Goal: Task Accomplishment & Management: Complete application form

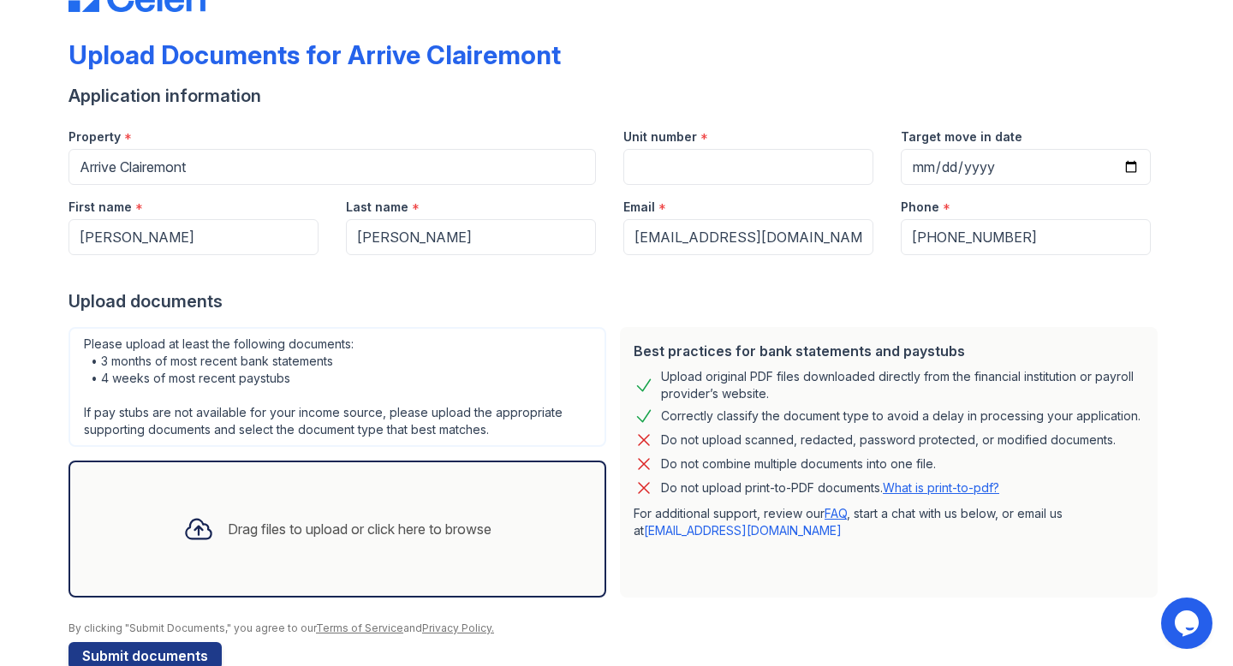
scroll to position [62, 0]
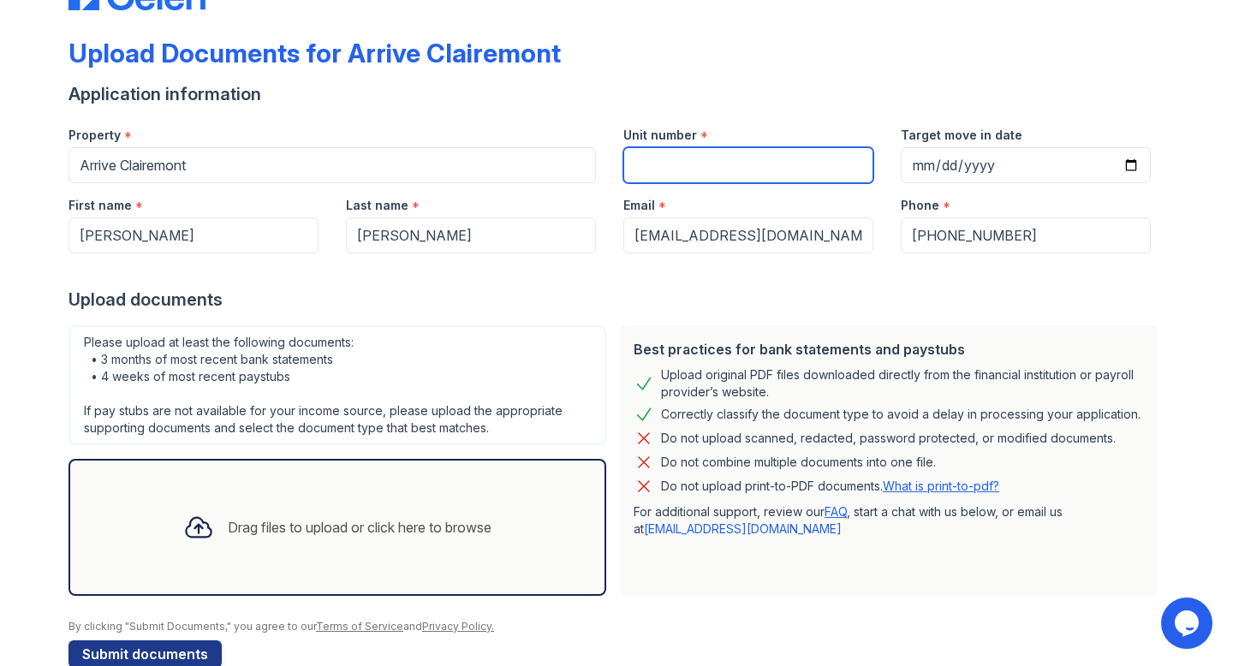
click at [815, 157] on input "Unit number" at bounding box center [748, 165] width 250 height 36
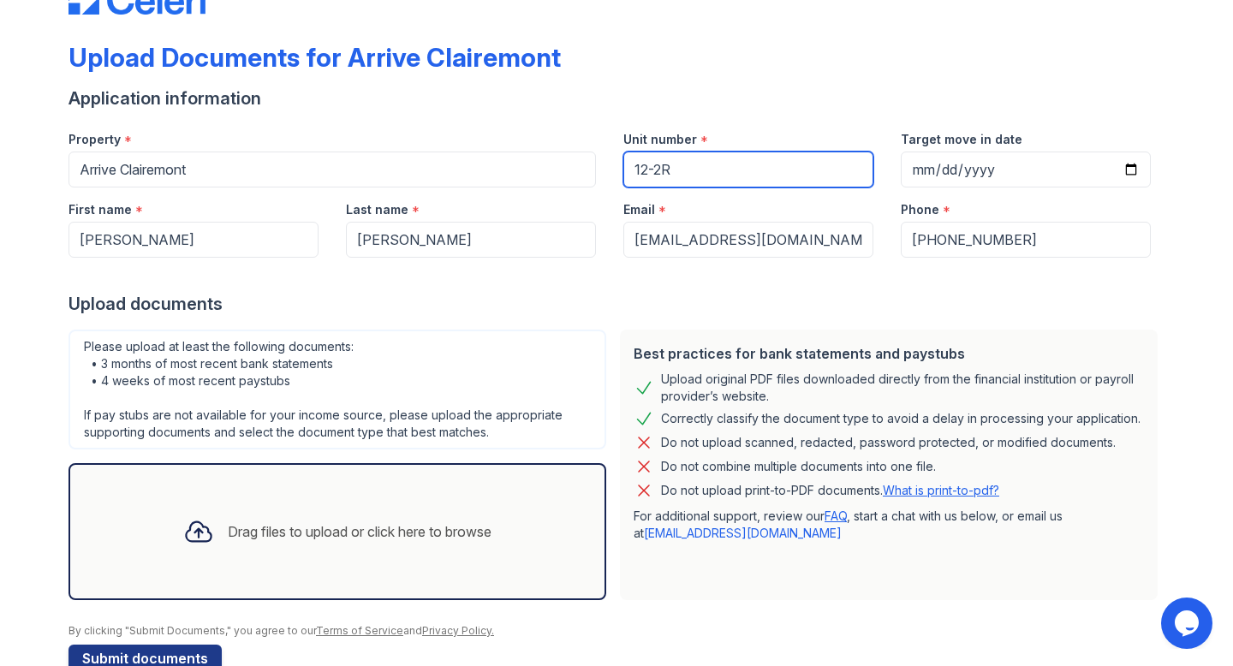
scroll to position [53, 0]
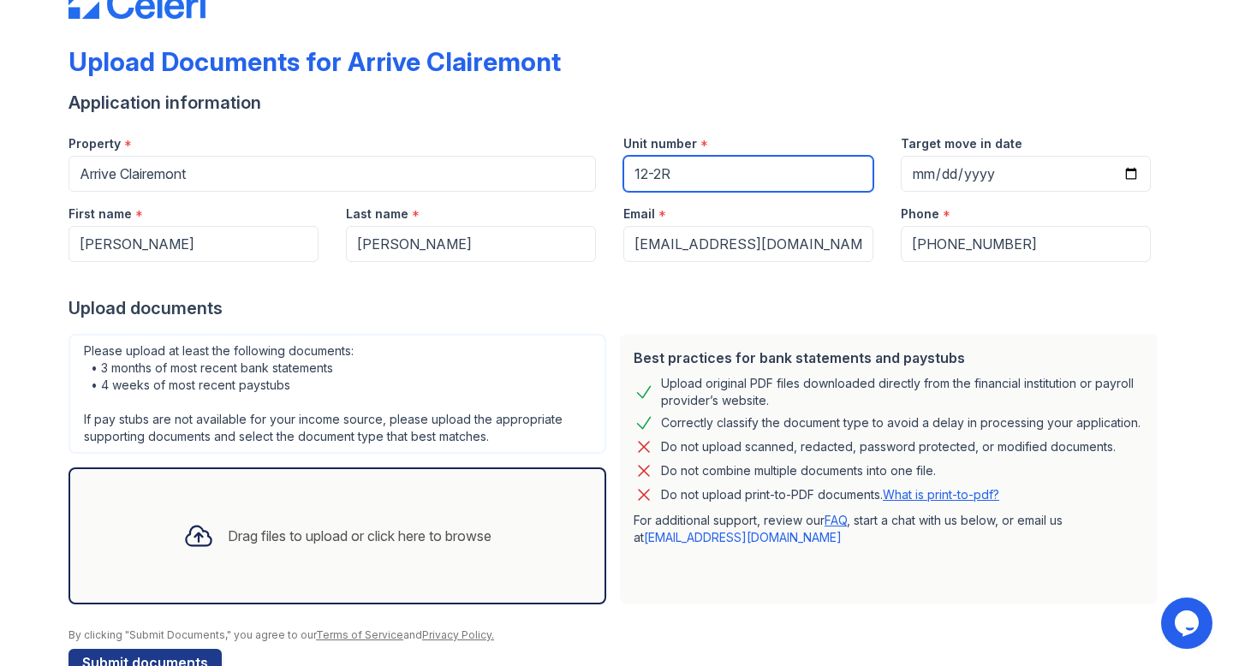
type input "12-2R"
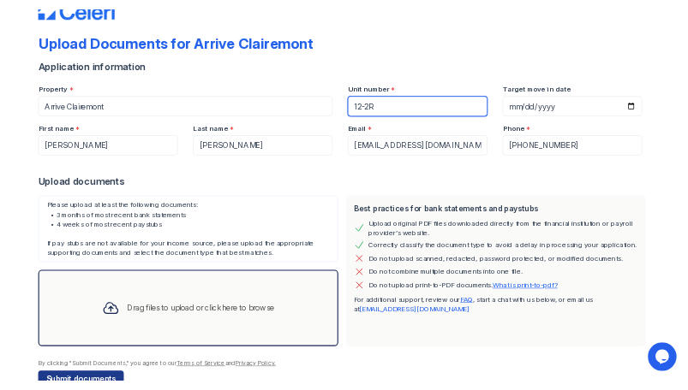
scroll to position [98, 0]
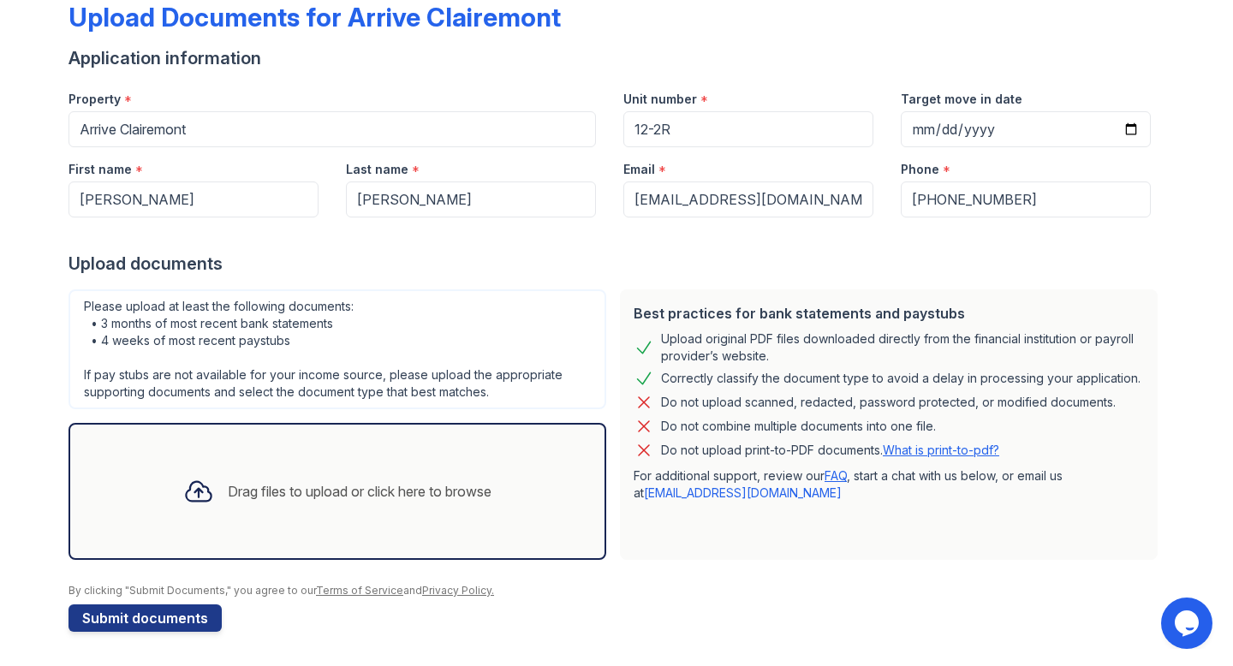
click at [253, 547] on div "Drag files to upload or click here to browse" at bounding box center [338, 491] width 538 height 137
click at [328, 462] on div "Drag files to upload or click here to browse" at bounding box center [338, 491] width 336 height 58
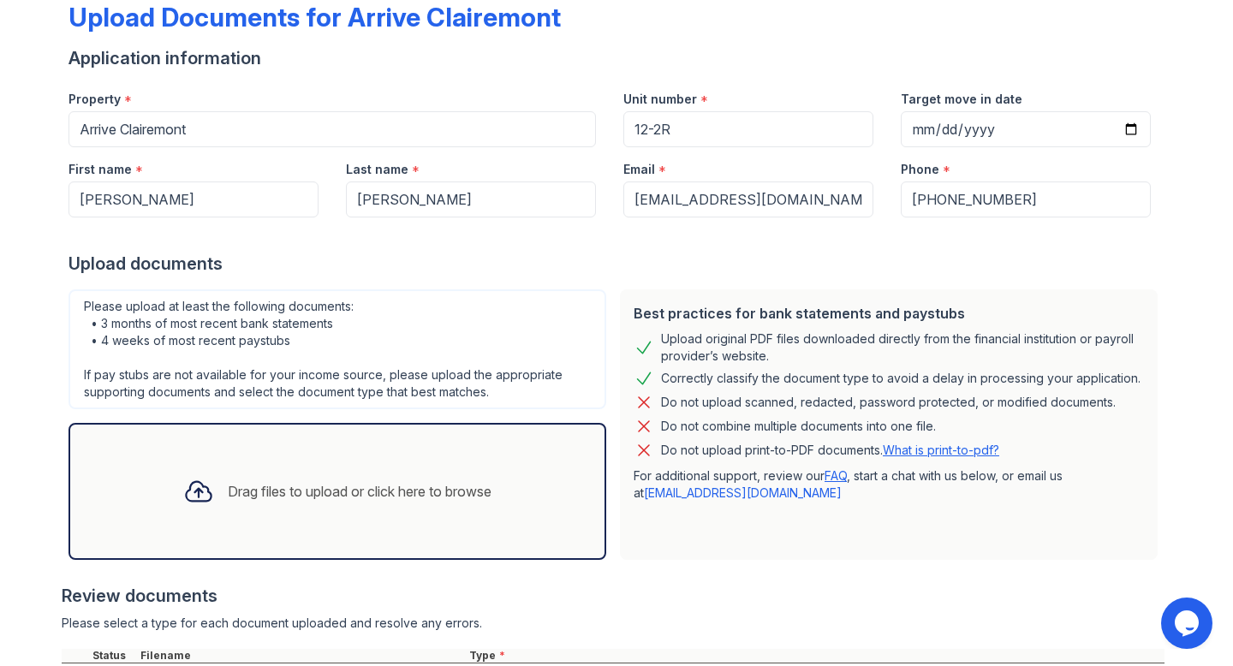
scroll to position [253, 0]
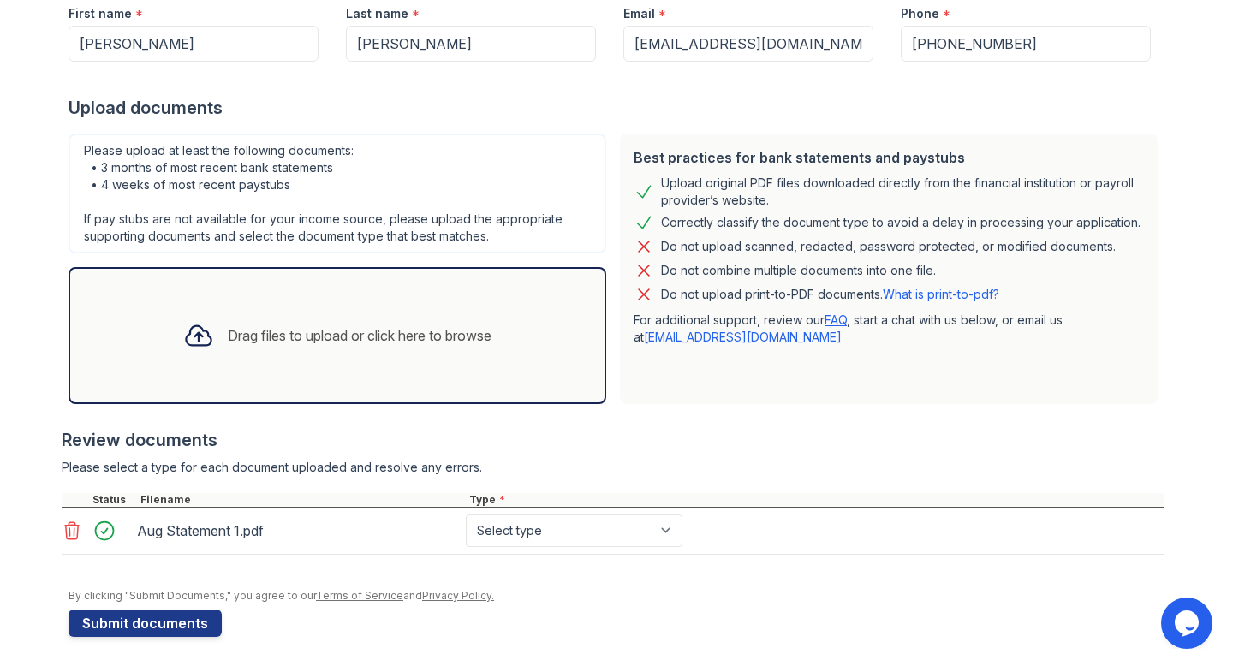
click at [420, 277] on div "Drag files to upload or click here to browse" at bounding box center [338, 335] width 538 height 137
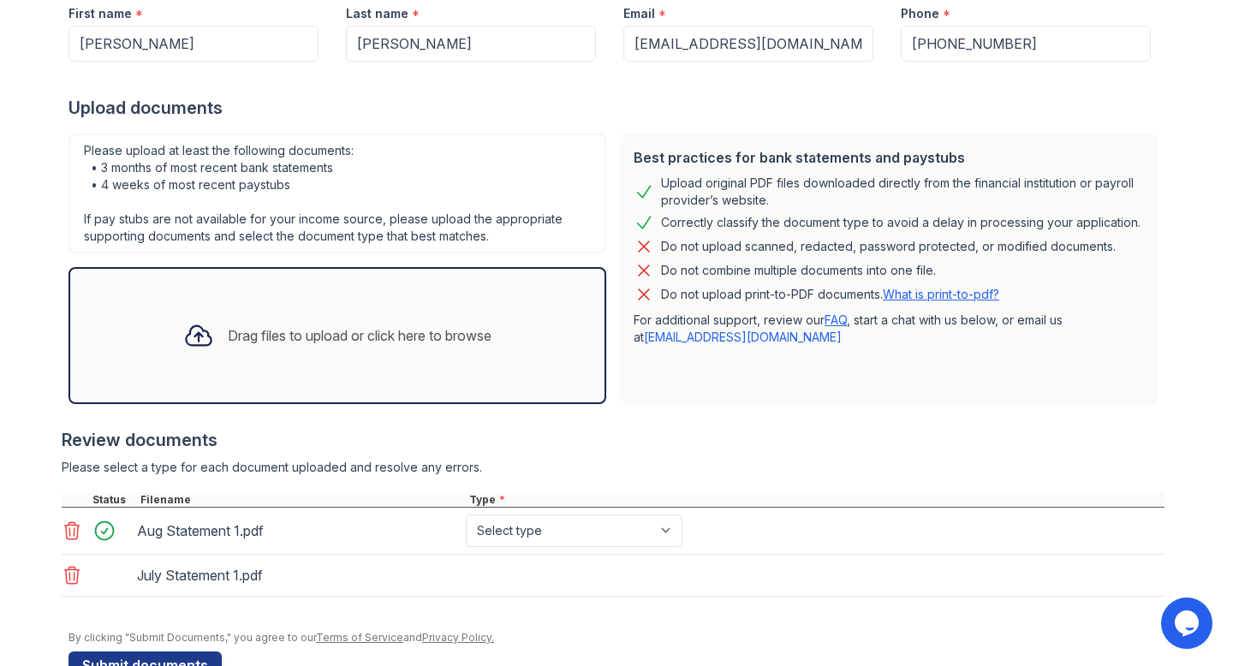
click at [344, 331] on div "Drag files to upload or click here to browse" at bounding box center [360, 335] width 264 height 21
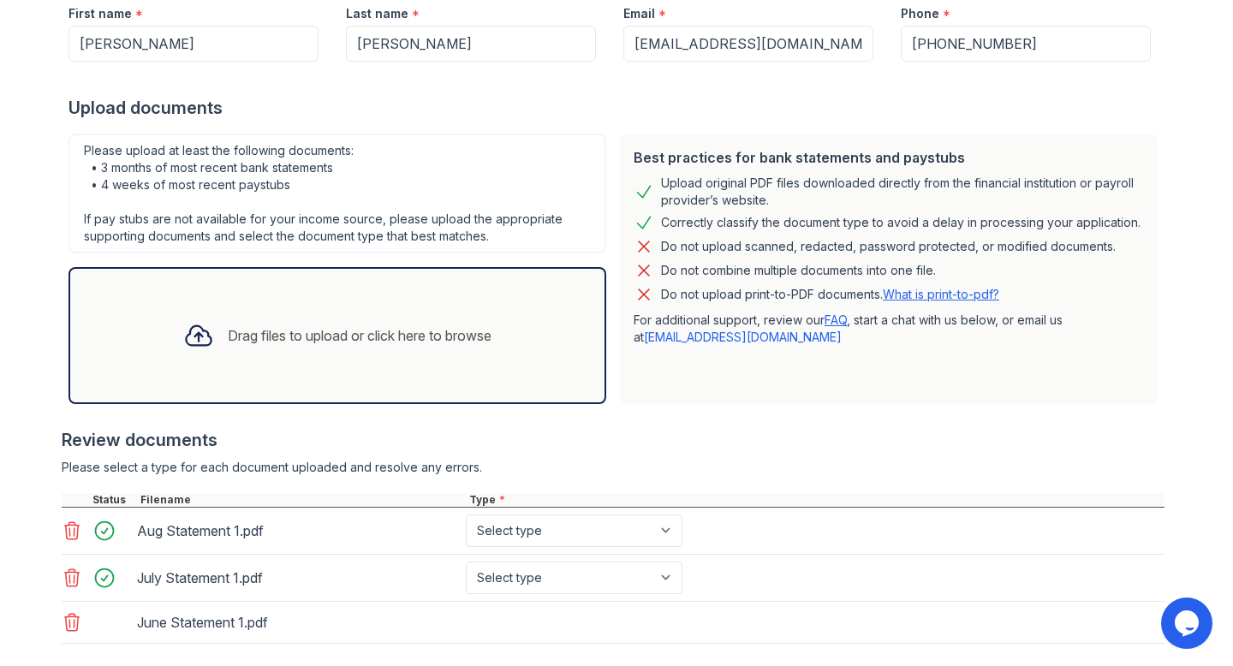
scroll to position [348, 0]
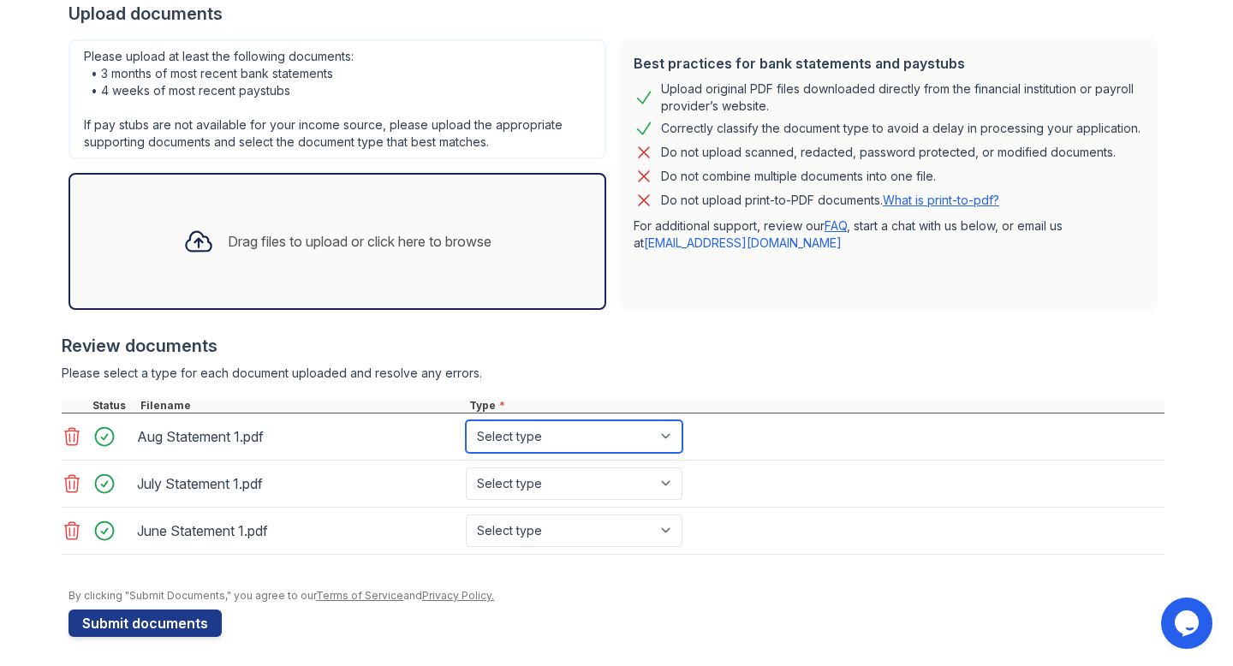
click at [513, 431] on select "Select type Paystub Bank Statement Offer Letter Tax Documents Benefit Award Let…" at bounding box center [574, 436] width 217 height 33
click at [466, 420] on select "Select type Paystub Bank Statement Offer Letter Tax Documents Benefit Award Let…" at bounding box center [574, 436] width 217 height 33
click at [595, 438] on select "Select type Paystub Bank Statement Offer Letter Tax Documents Benefit Award Let…" at bounding box center [574, 436] width 217 height 33
select select "bank_statement"
click at [466, 420] on select "Select type Paystub Bank Statement Offer Letter Tax Documents Benefit Award Let…" at bounding box center [574, 436] width 217 height 33
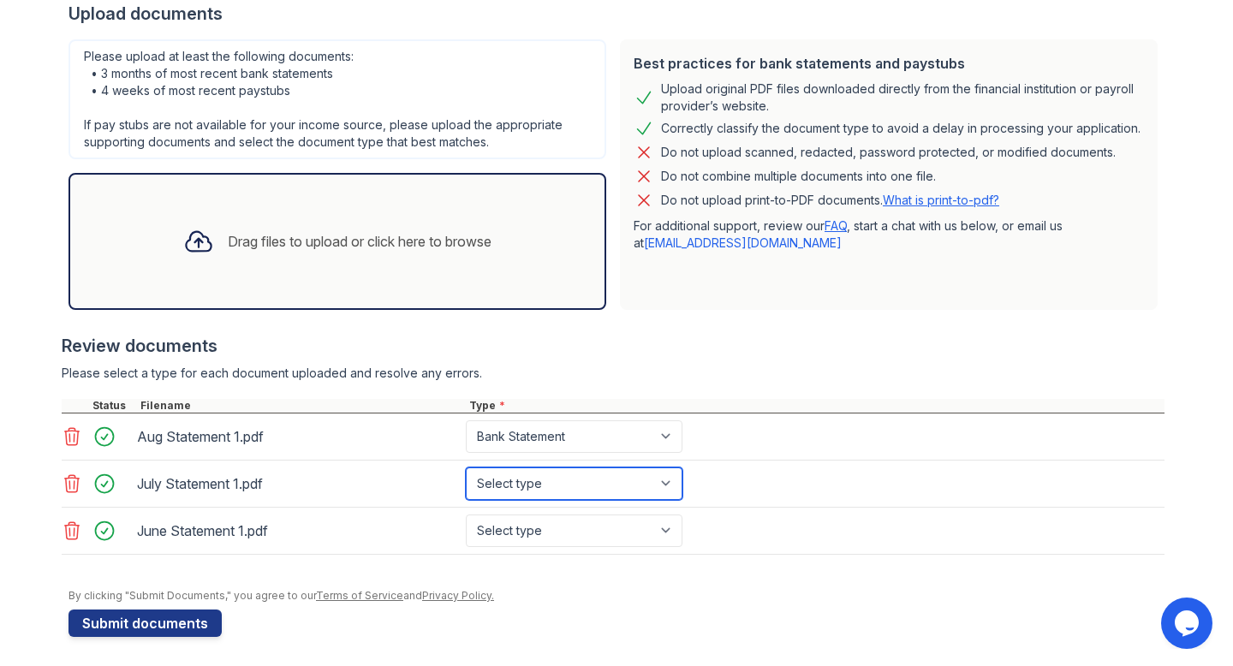
click at [599, 475] on select "Select type Paystub Bank Statement Offer Letter Tax Documents Benefit Award Let…" at bounding box center [574, 484] width 217 height 33
select select "bank_statement"
click at [466, 468] on select "Select type Paystub Bank Statement Offer Letter Tax Documents Benefit Award Let…" at bounding box center [574, 484] width 217 height 33
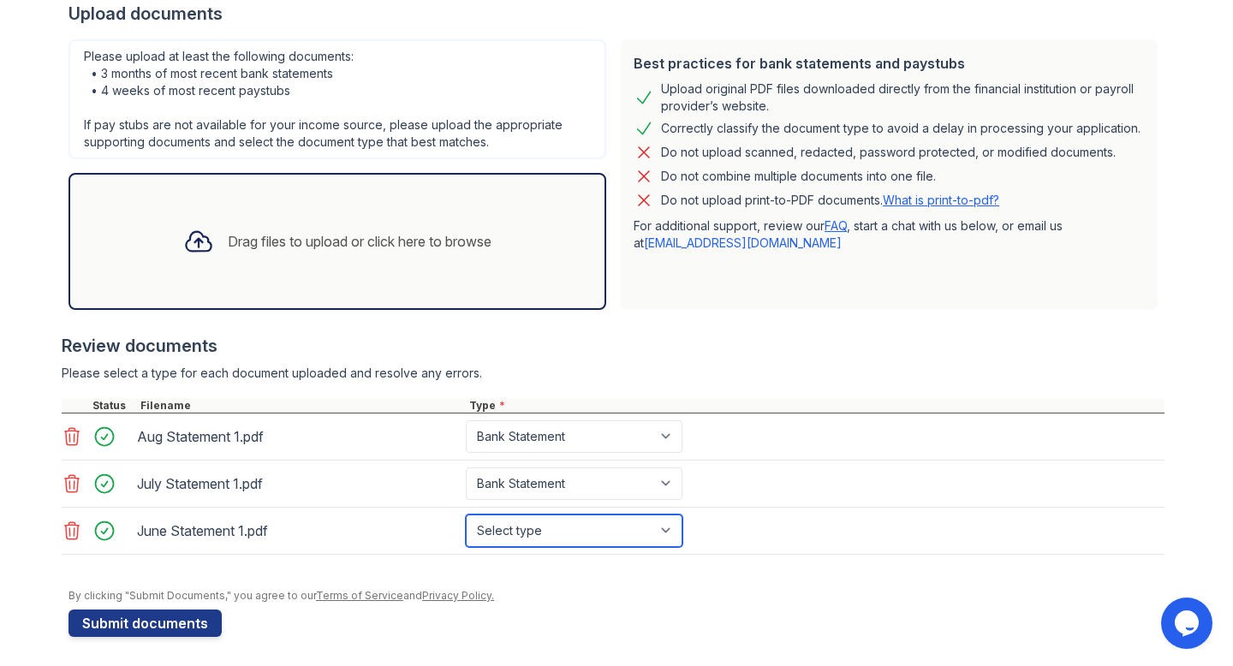
click at [599, 526] on select "Select type Paystub Bank Statement Offer Letter Tax Documents Benefit Award Let…" at bounding box center [574, 531] width 217 height 33
select select "bank_statement"
click at [466, 515] on select "Select type Paystub Bank Statement Offer Letter Tax Documents Benefit Award Let…" at bounding box center [574, 531] width 217 height 33
click at [791, 565] on div at bounding box center [613, 563] width 1103 height 17
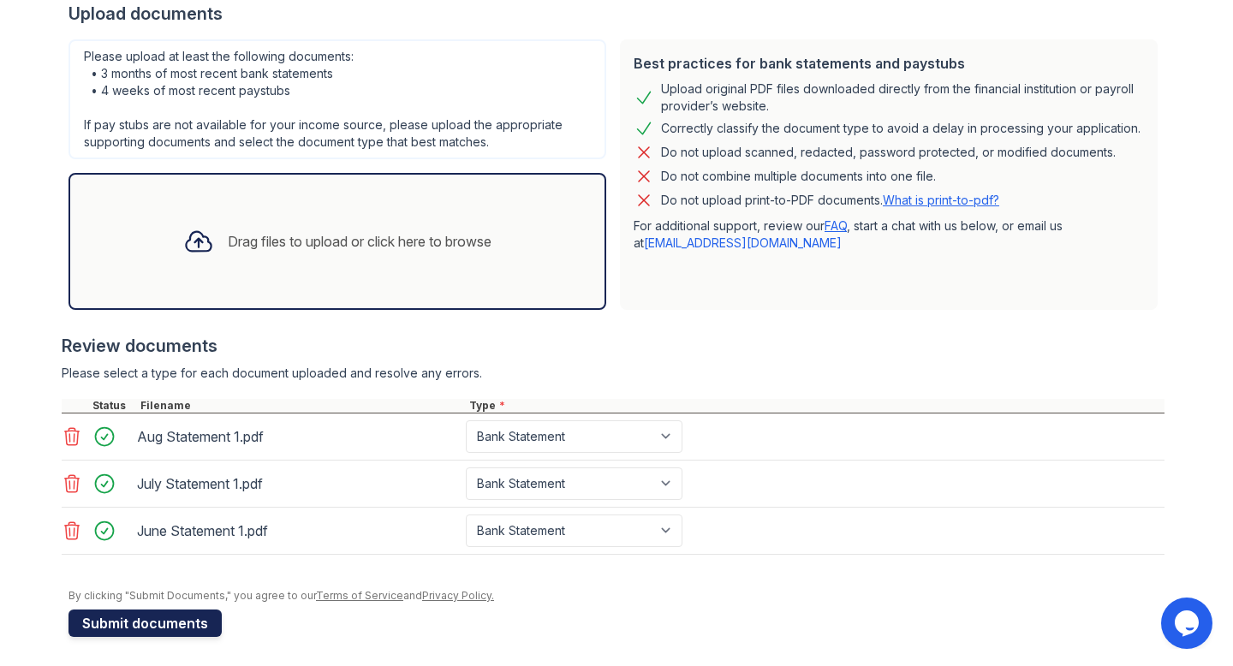
click at [160, 635] on button "Submit documents" at bounding box center [145, 623] width 153 height 27
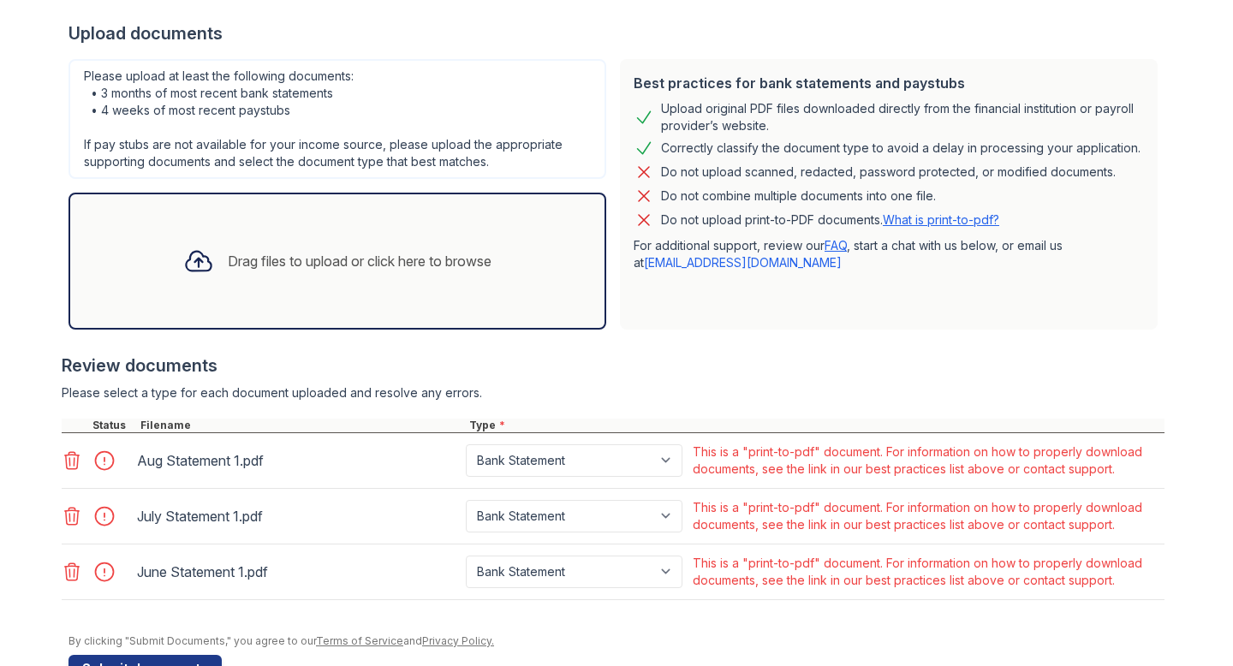
scroll to position [359, 0]
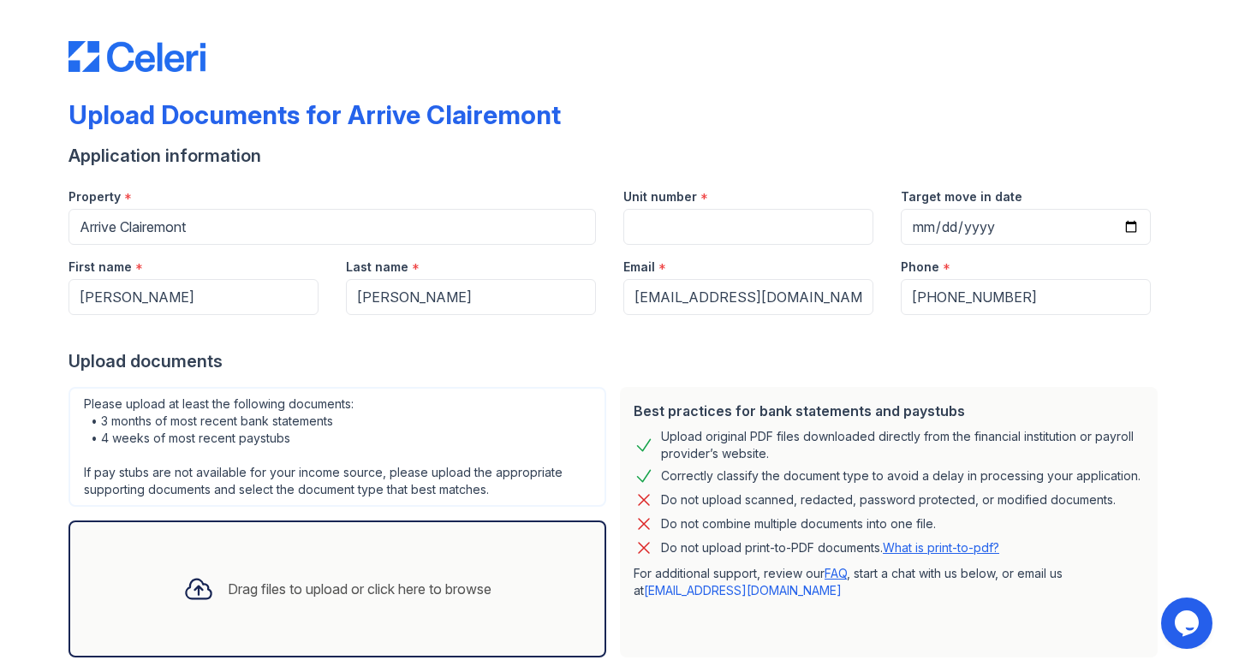
scroll to position [98, 0]
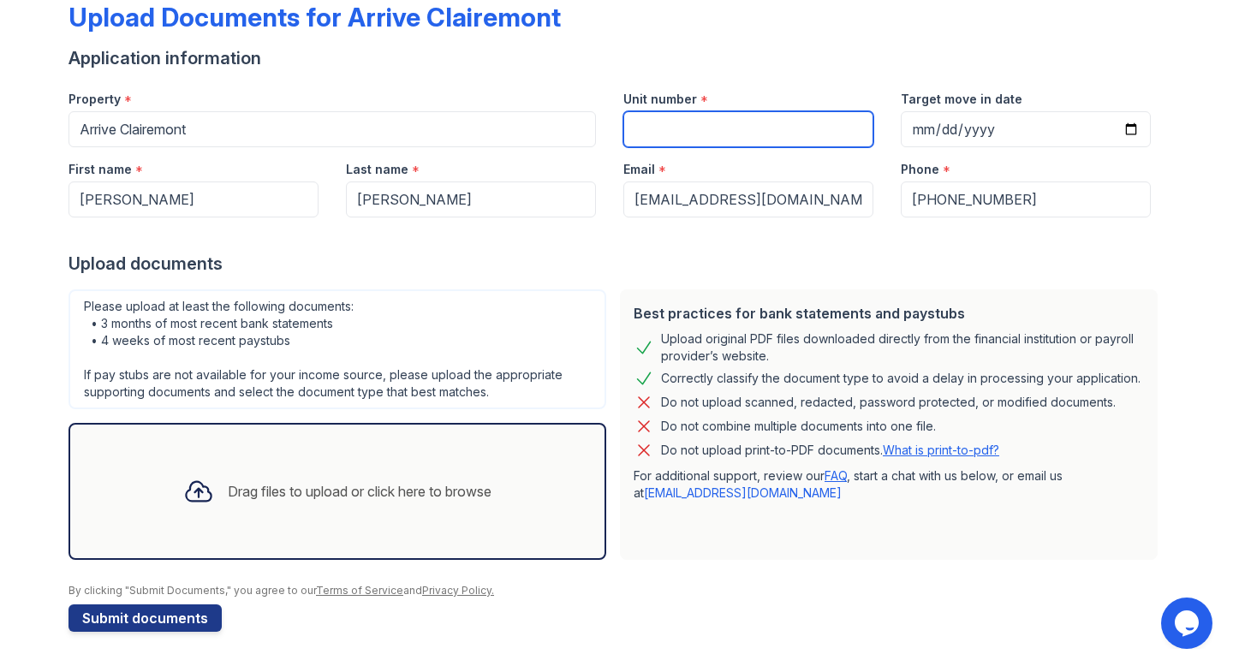
click at [647, 123] on input "Unit number" at bounding box center [748, 129] width 250 height 36
type input "12-2R"
click at [200, 496] on icon at bounding box center [198, 491] width 31 height 31
click at [367, 480] on div "Drag files to upload or click here to browse" at bounding box center [338, 491] width 336 height 58
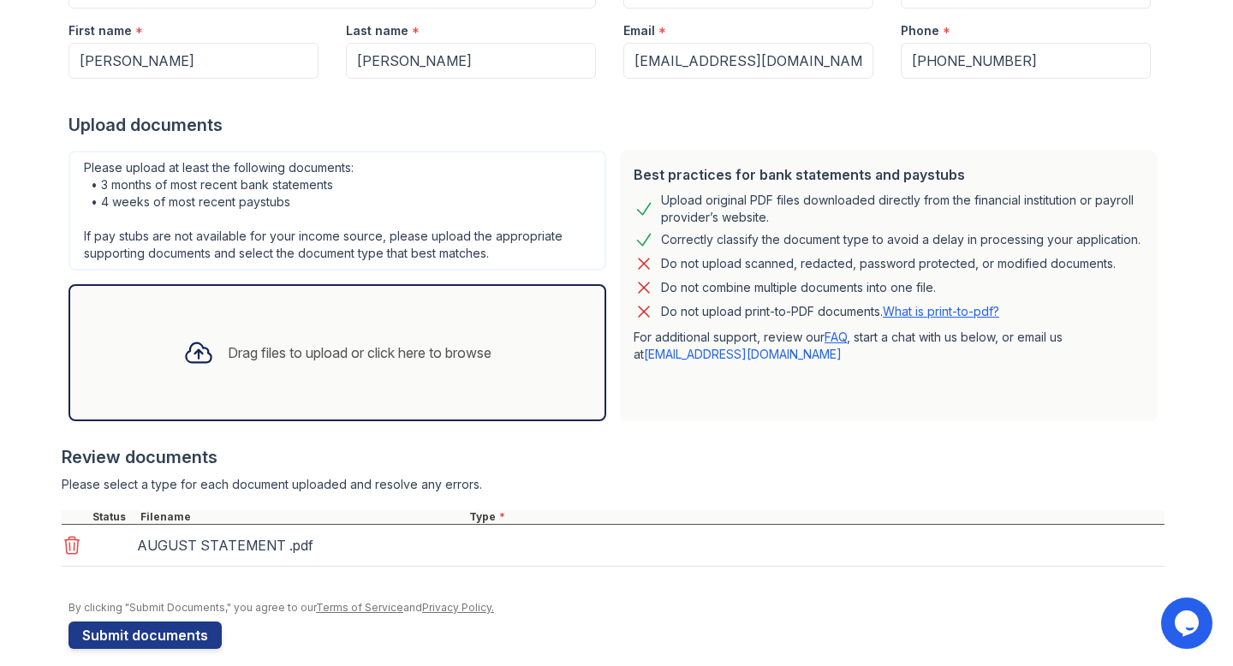
scroll to position [253, 0]
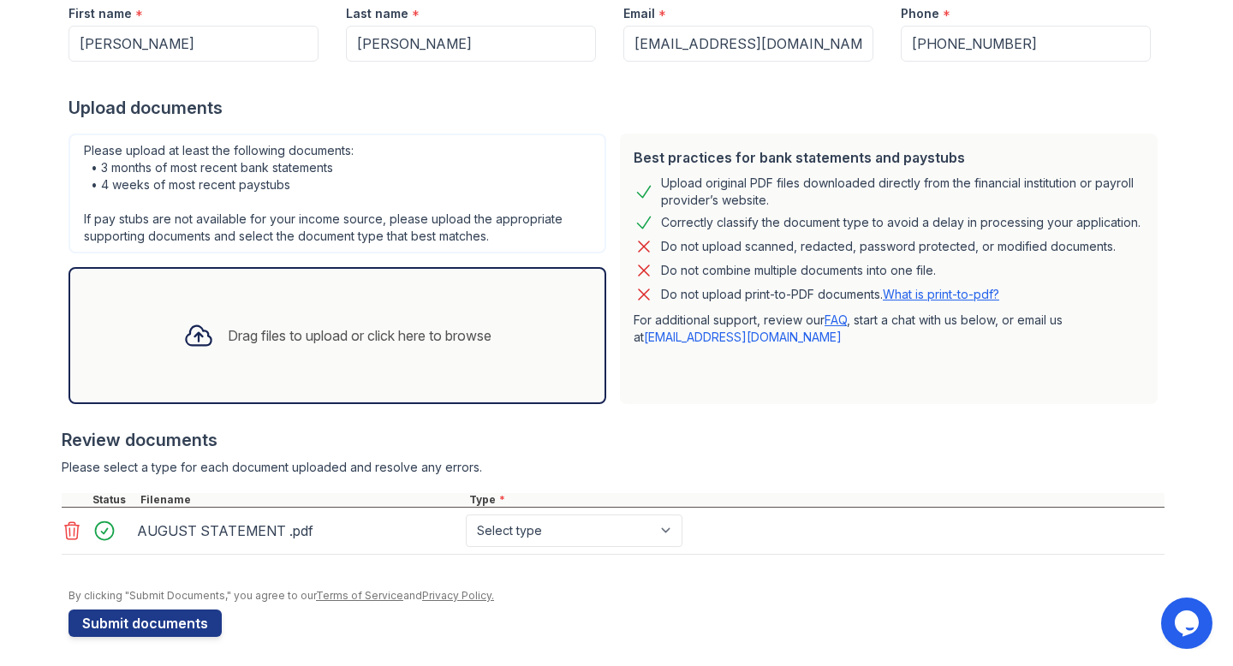
click at [330, 337] on div "Drag files to upload or click here to browse" at bounding box center [360, 335] width 264 height 21
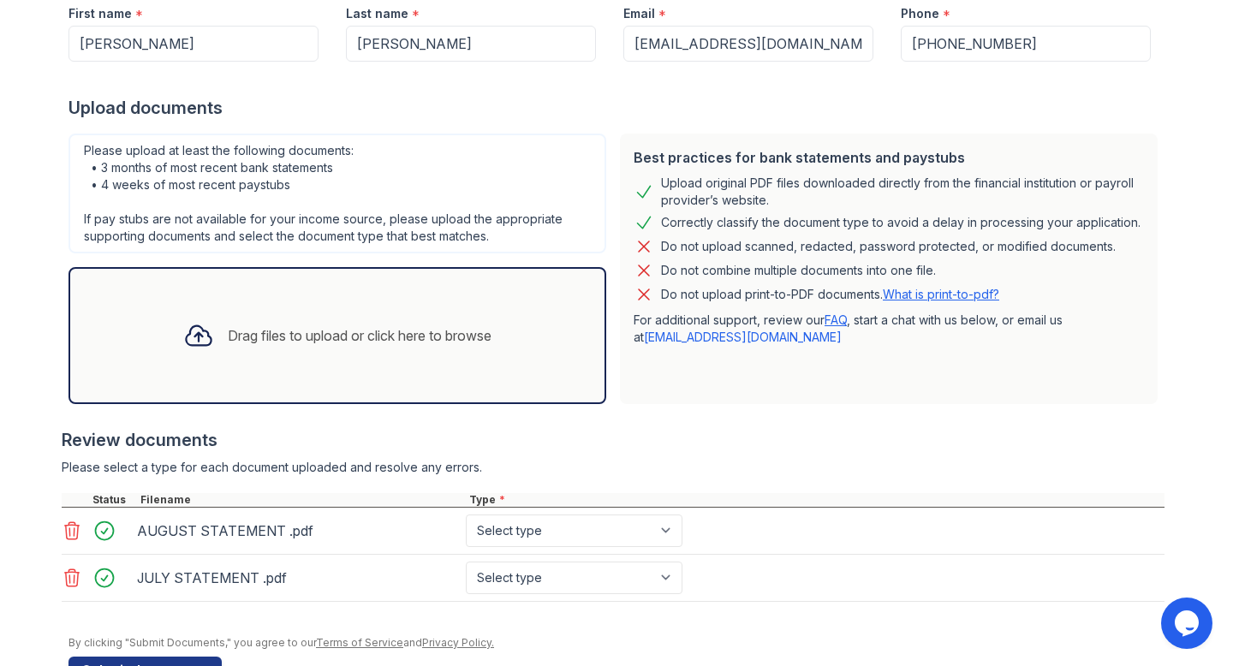
scroll to position [306, 0]
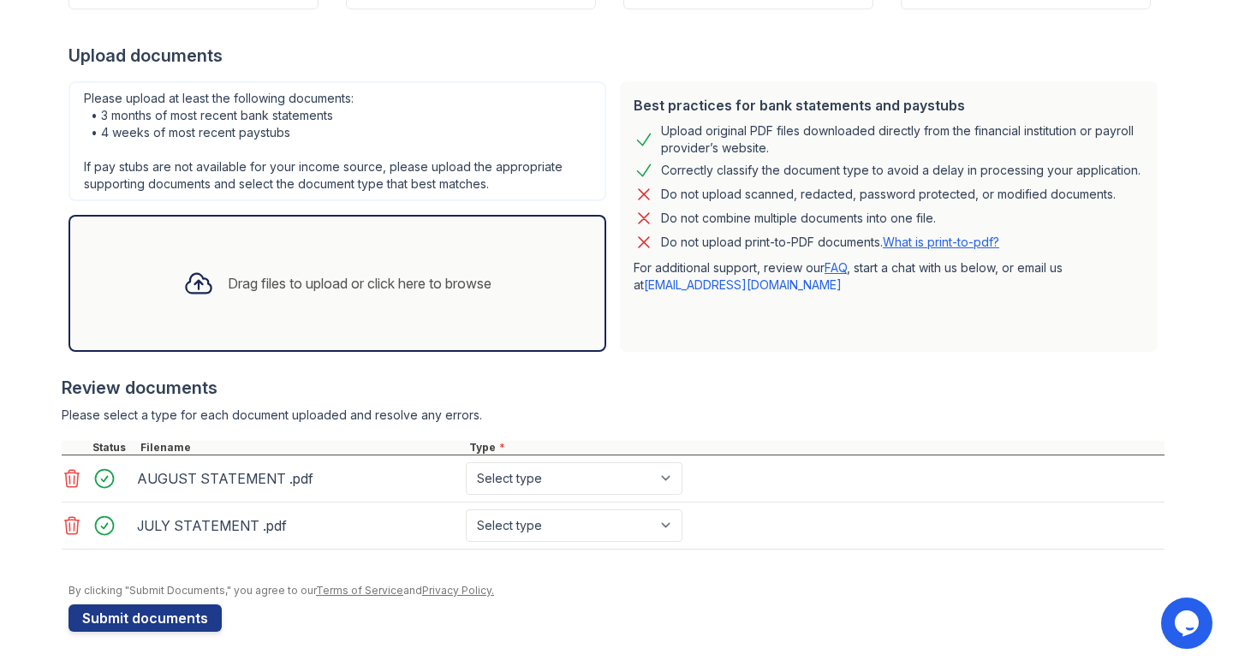
click at [499, 272] on div "Drag files to upload or click here to browse" at bounding box center [338, 283] width 336 height 58
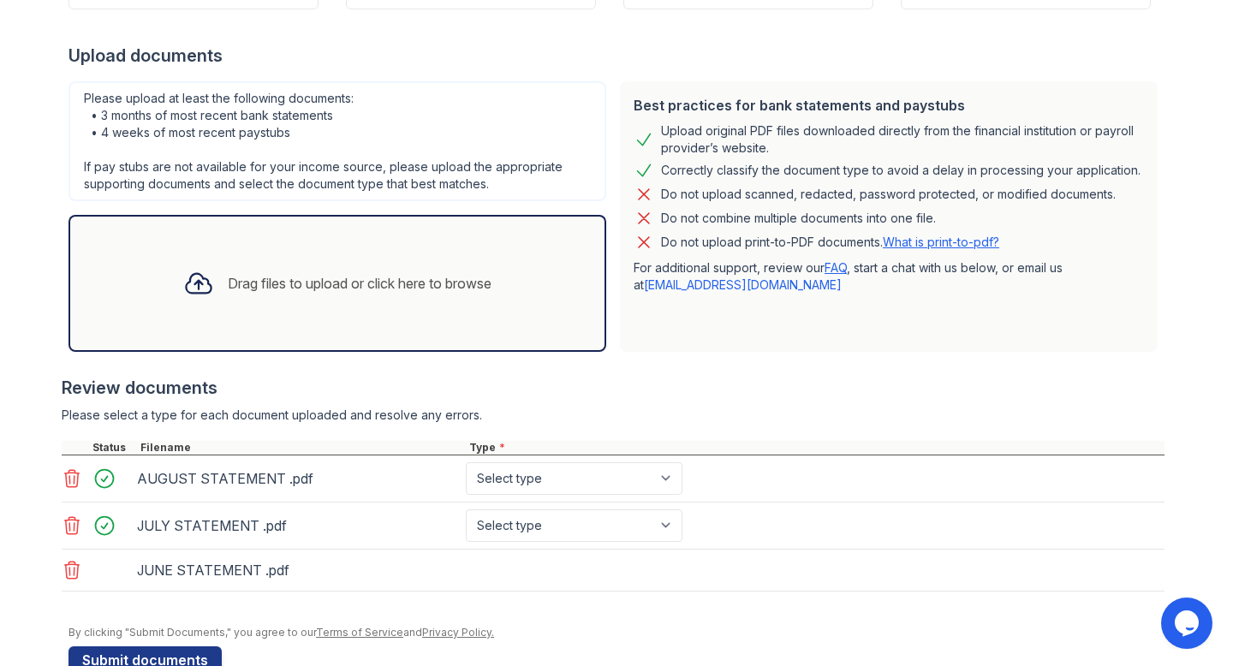
scroll to position [348, 0]
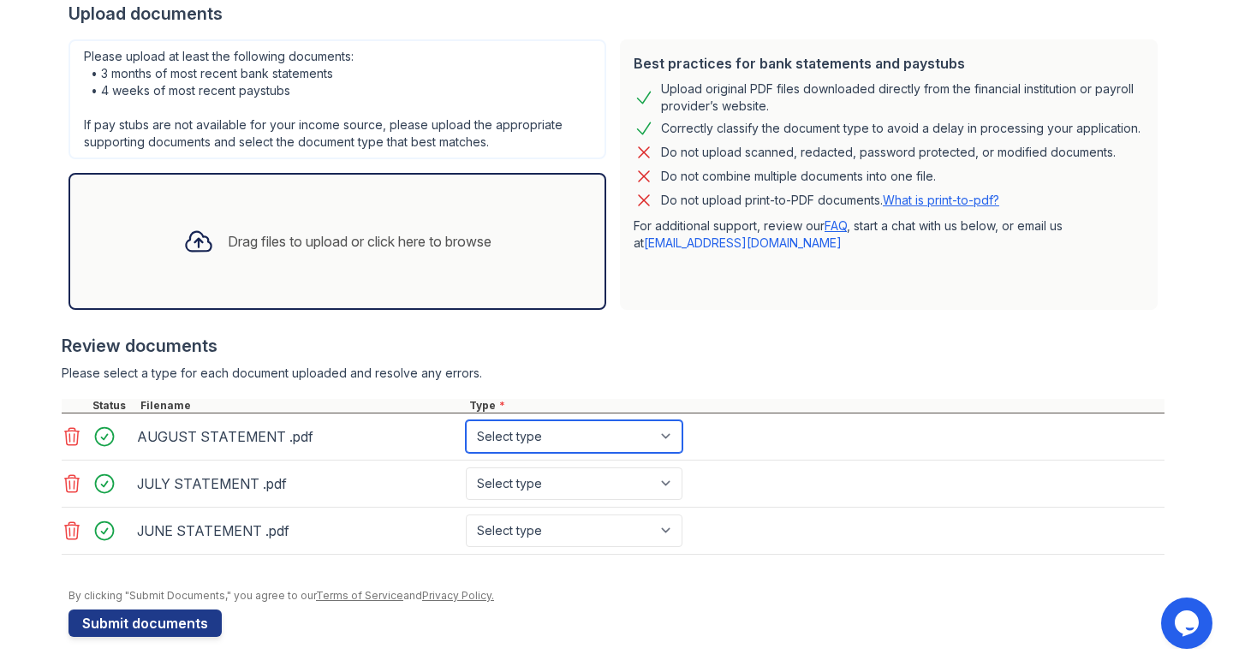
click at [549, 439] on select "Select type Paystub Bank Statement Offer Letter Tax Documents Benefit Award Let…" at bounding box center [574, 436] width 217 height 33
select select "bank_statement"
click at [466, 420] on select "Select type Paystub Bank Statement Offer Letter Tax Documents Benefit Award Let…" at bounding box center [574, 436] width 217 height 33
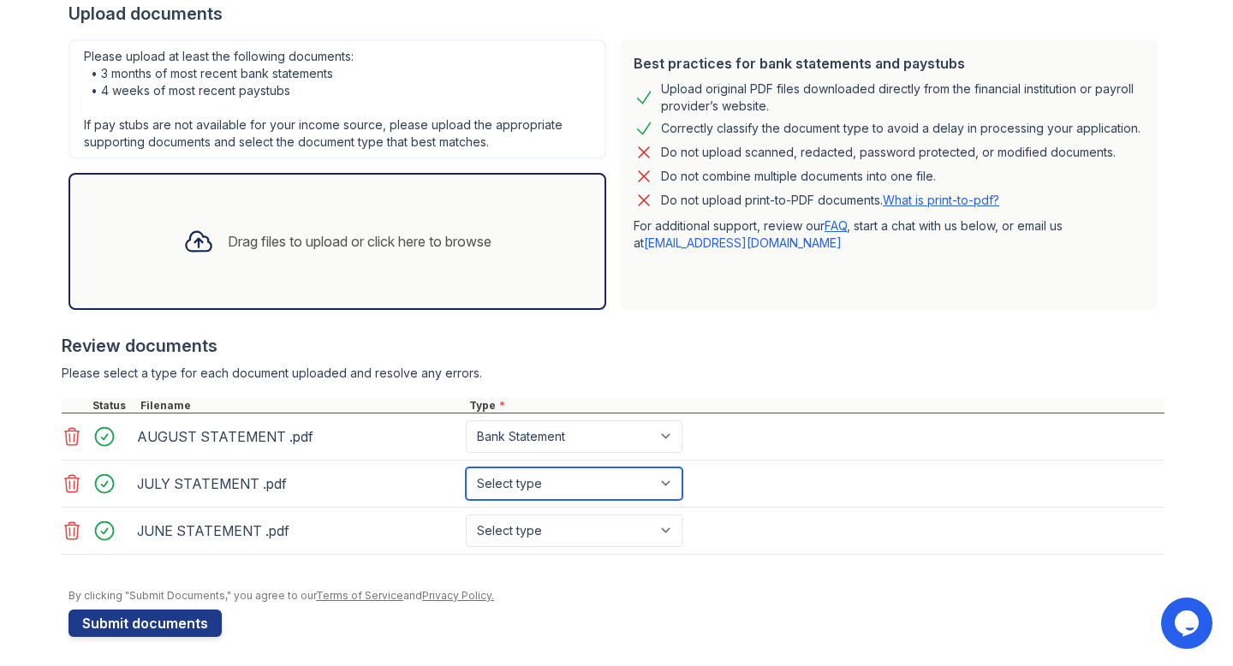
click at [554, 475] on select "Select type Paystub Bank Statement Offer Letter Tax Documents Benefit Award Let…" at bounding box center [574, 484] width 217 height 33
click at [466, 468] on select "Select type Paystub Bank Statement Offer Letter Tax Documents Benefit Award Let…" at bounding box center [574, 484] width 217 height 33
click at [554, 476] on select "Select type Paystub Bank Statement Offer Letter Tax Documents Benefit Award Let…" at bounding box center [574, 484] width 217 height 33
select select "bank_statement"
click at [466, 468] on select "Select type Paystub Bank Statement Offer Letter Tax Documents Benefit Award Let…" at bounding box center [574, 484] width 217 height 33
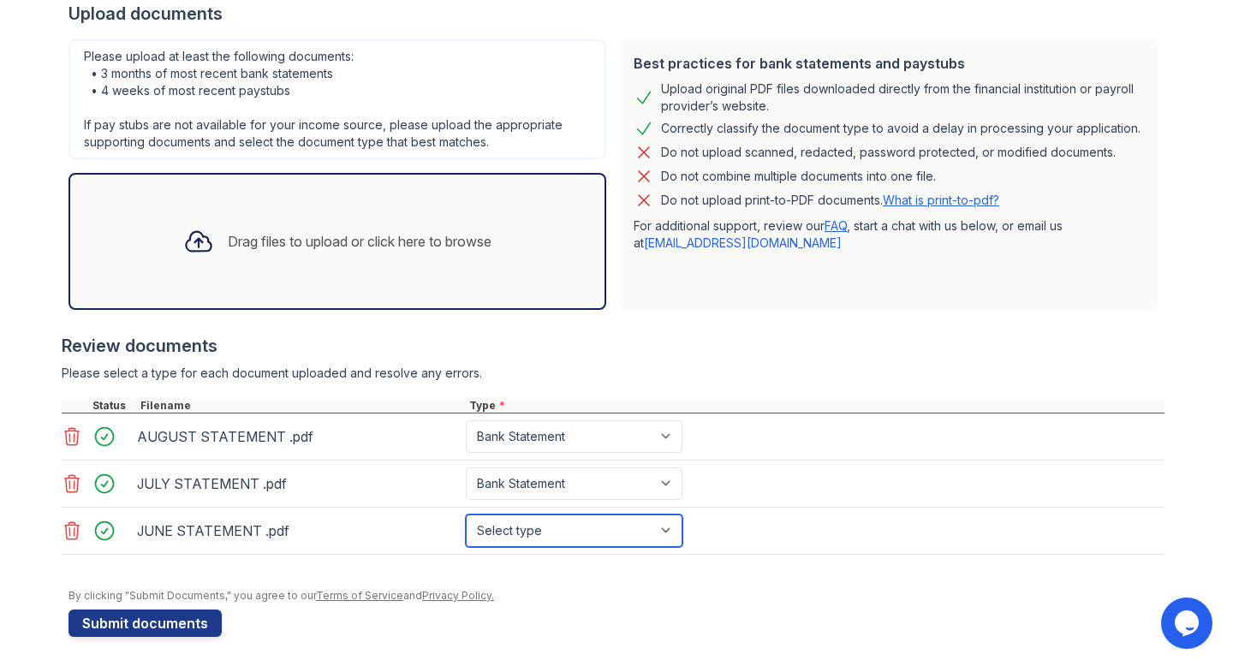
click at [563, 518] on select "Select type Paystub Bank Statement Offer Letter Tax Documents Benefit Award Let…" at bounding box center [574, 531] width 217 height 33
select select "bank_statement"
click at [466, 515] on select "Select type Paystub Bank Statement Offer Letter Tax Documents Benefit Award Let…" at bounding box center [574, 531] width 217 height 33
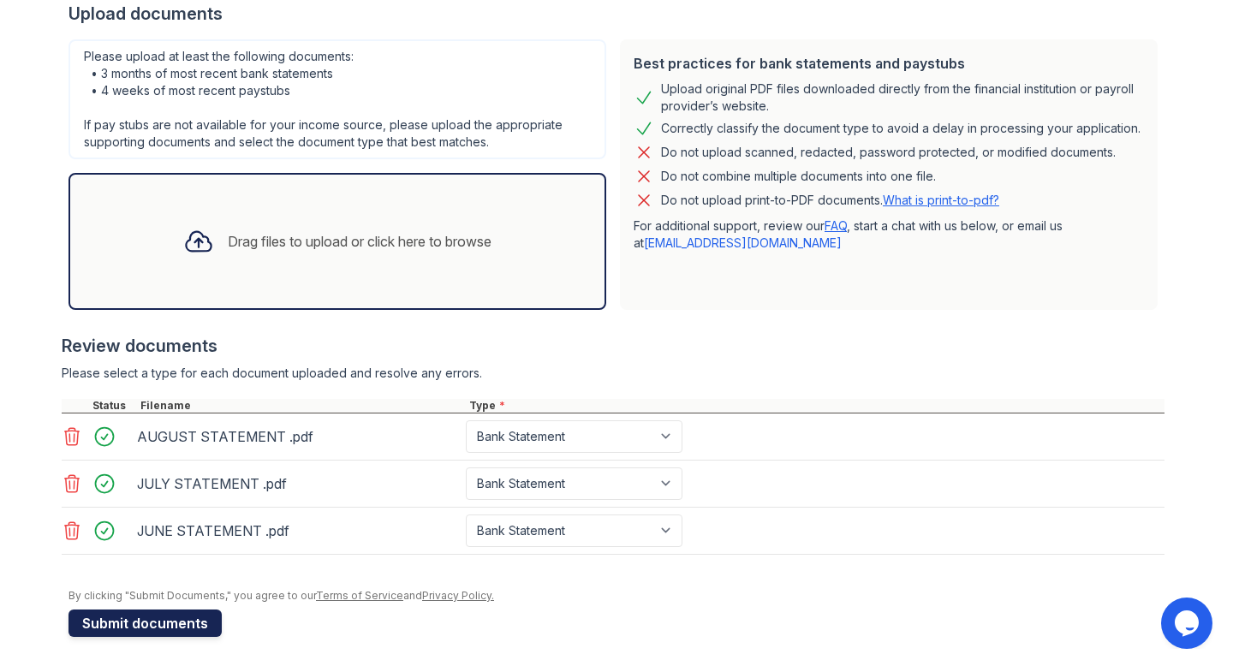
click at [190, 623] on button "Submit documents" at bounding box center [145, 623] width 153 height 27
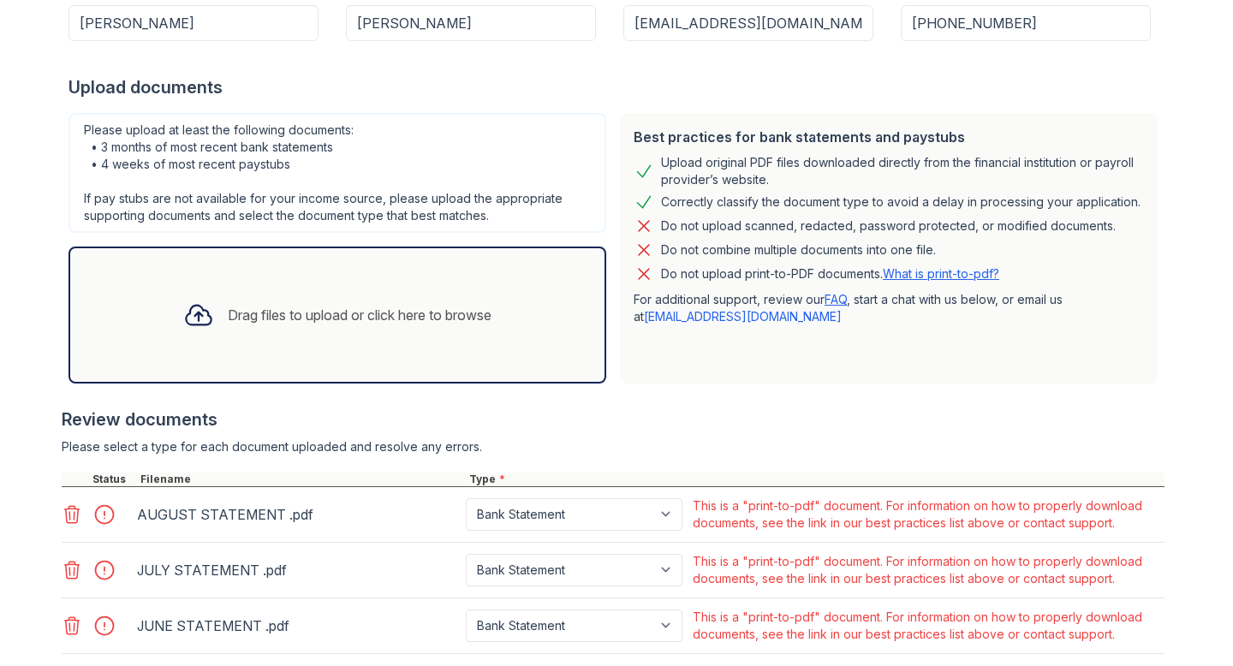
scroll to position [426, 0]
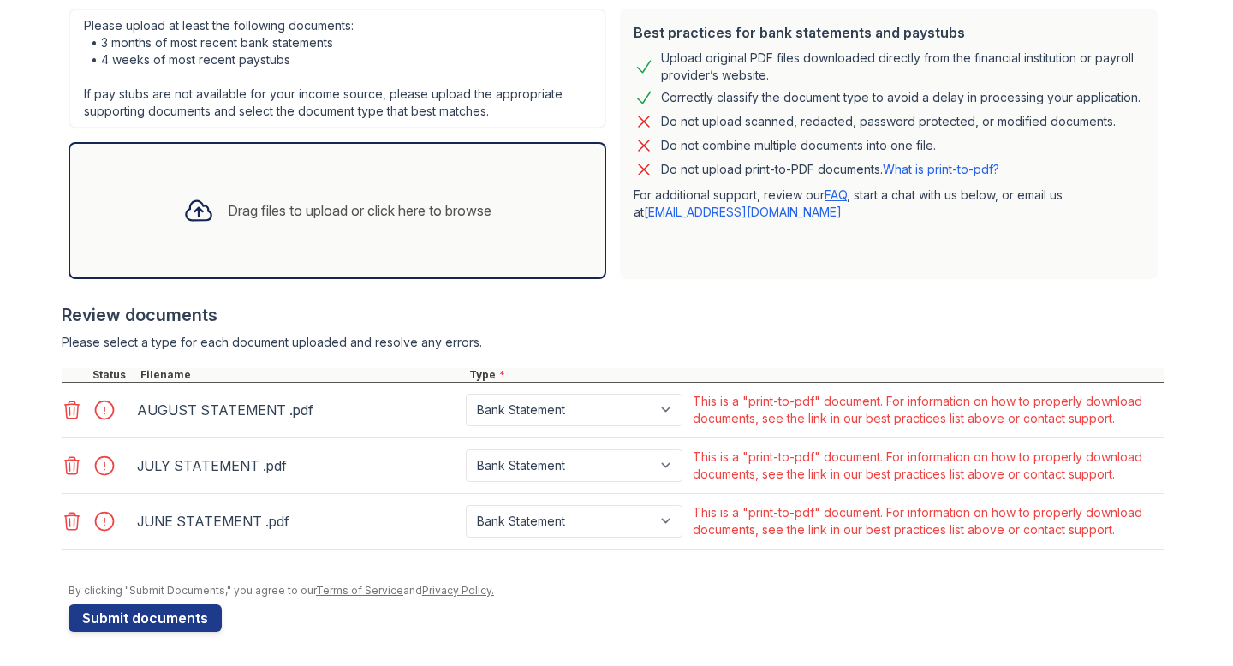
click at [65, 413] on icon at bounding box center [72, 410] width 21 height 21
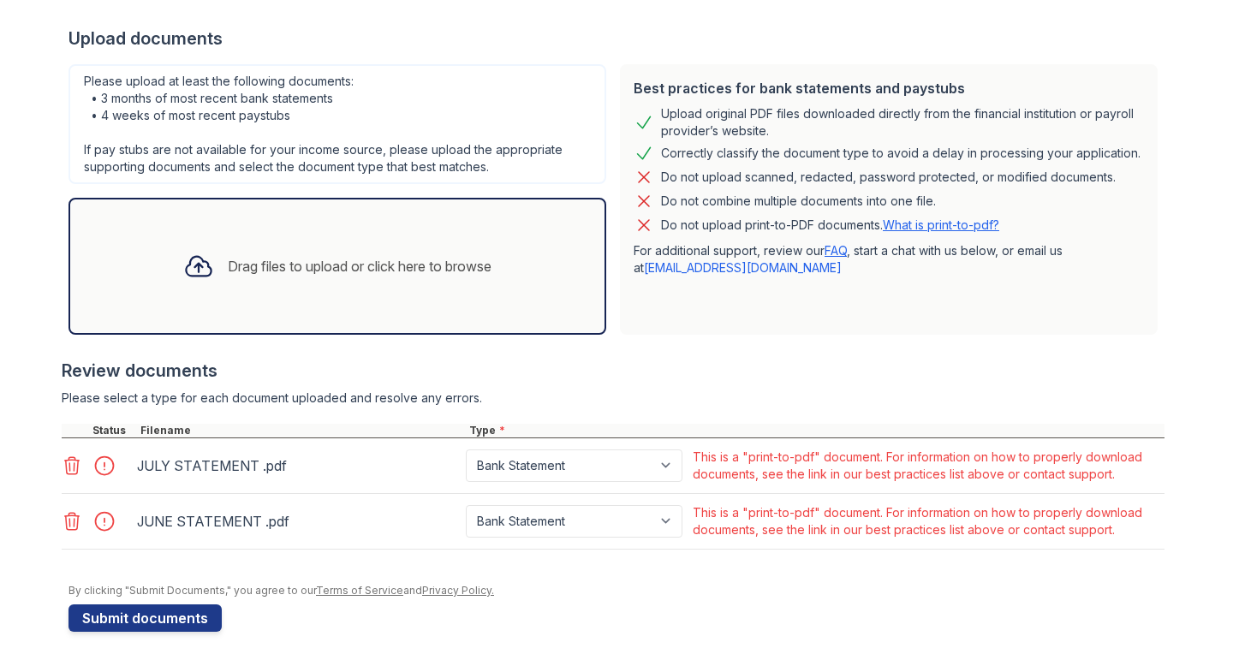
click at [70, 462] on icon at bounding box center [72, 466] width 21 height 21
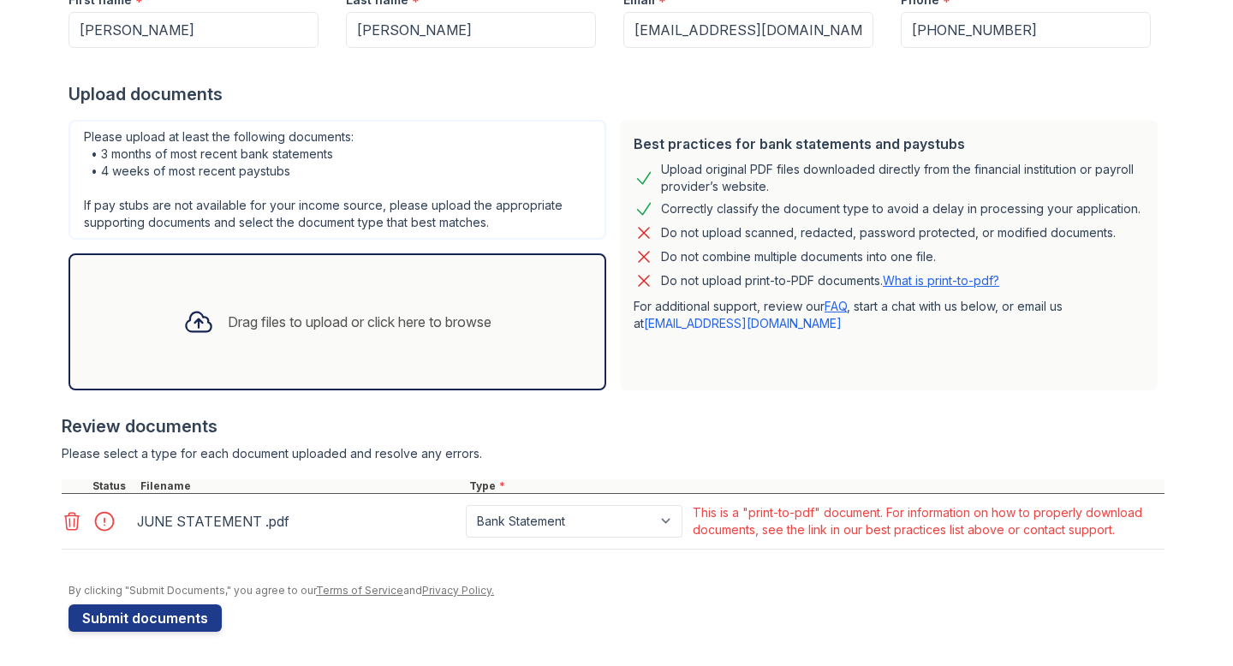
click at [70, 514] on icon at bounding box center [72, 521] width 21 height 21
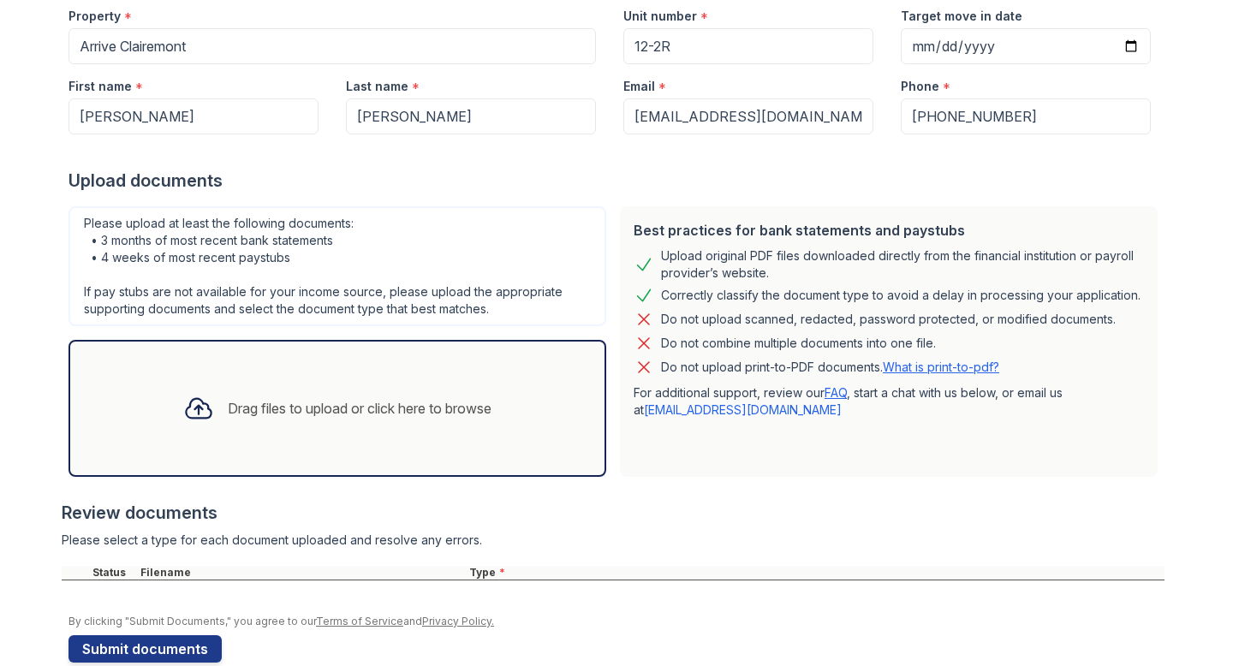
scroll to position [241, 0]
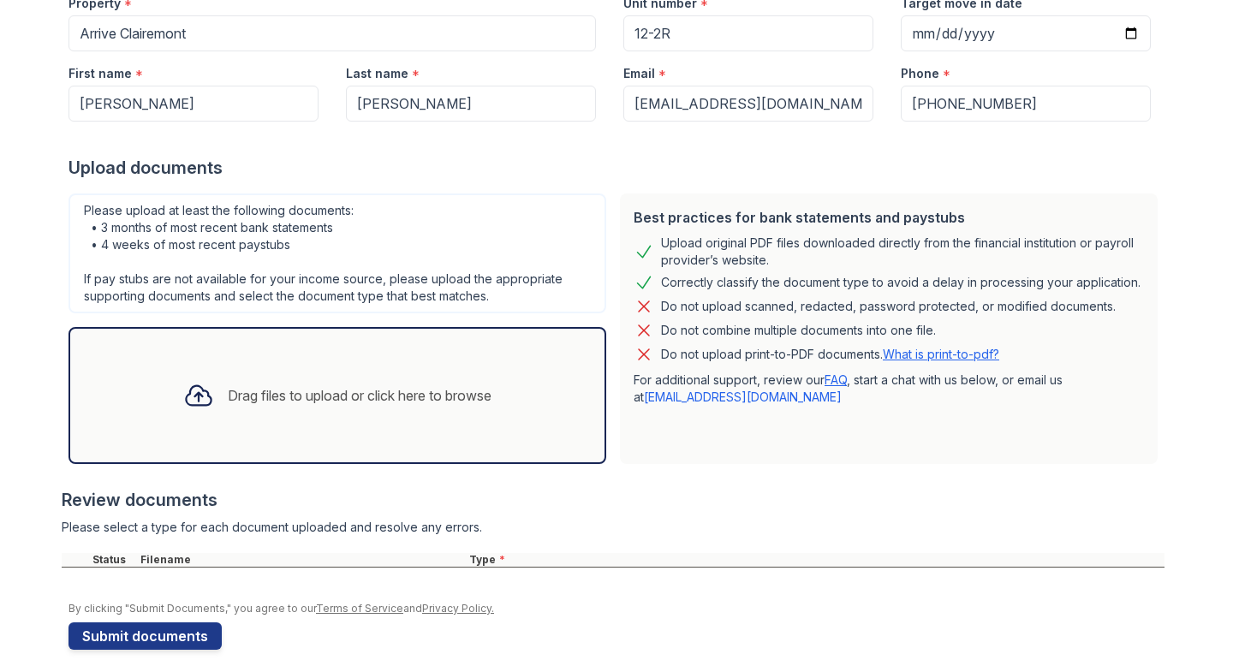
click at [313, 384] on div "Drag files to upload or click here to browse" at bounding box center [338, 395] width 336 height 58
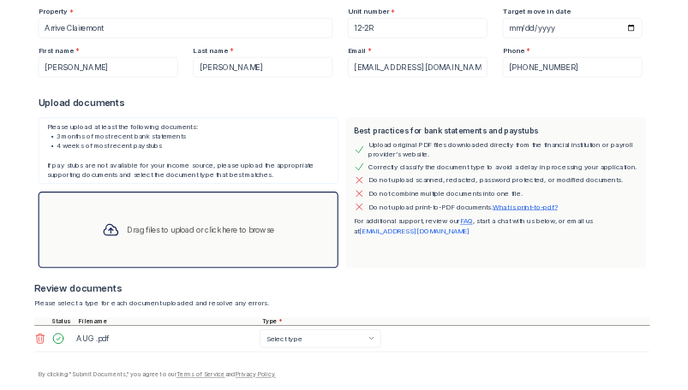
scroll to position [307, 0]
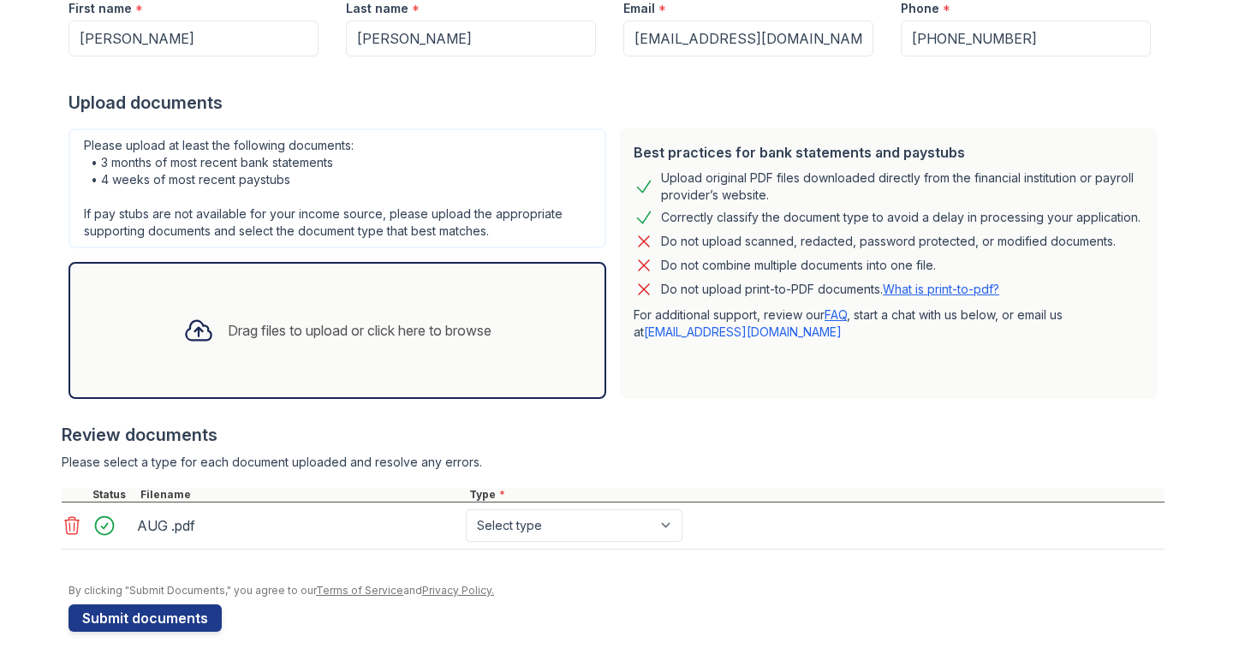
click at [259, 527] on div "AUG .pdf" at bounding box center [298, 525] width 322 height 27
click at [169, 527] on div "AUG .pdf" at bounding box center [298, 525] width 322 height 27
click at [102, 526] on div at bounding box center [110, 526] width 48 height 24
click at [617, 524] on select "Select type Paystub Bank Statement Offer Letter Tax Documents Benefit Award Let…" at bounding box center [574, 525] width 217 height 33
select select "bank_statement"
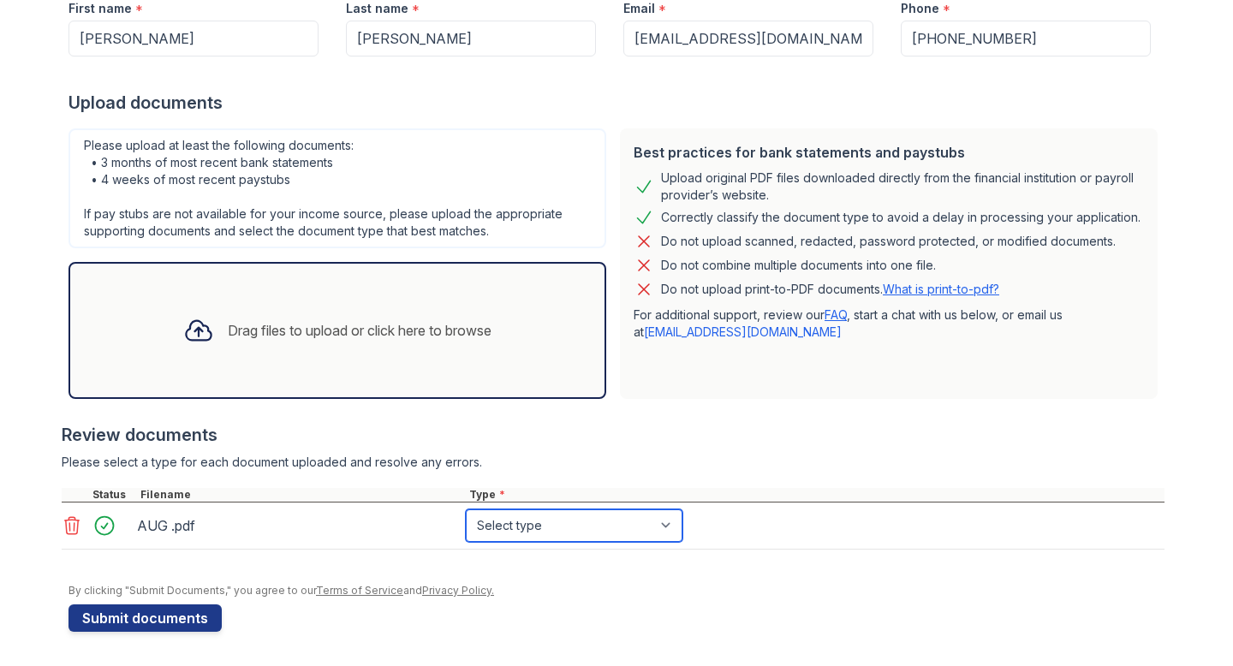
click at [466, 509] on select "Select type Paystub Bank Statement Offer Letter Tax Documents Benefit Award Let…" at bounding box center [574, 525] width 217 height 33
click at [392, 319] on div "Drag files to upload or click here to browse" at bounding box center [338, 330] width 336 height 58
click at [402, 343] on div "Drag files to upload or click here to browse" at bounding box center [338, 330] width 336 height 58
click at [385, 301] on div "Drag files to upload or click here to browse" at bounding box center [338, 330] width 336 height 58
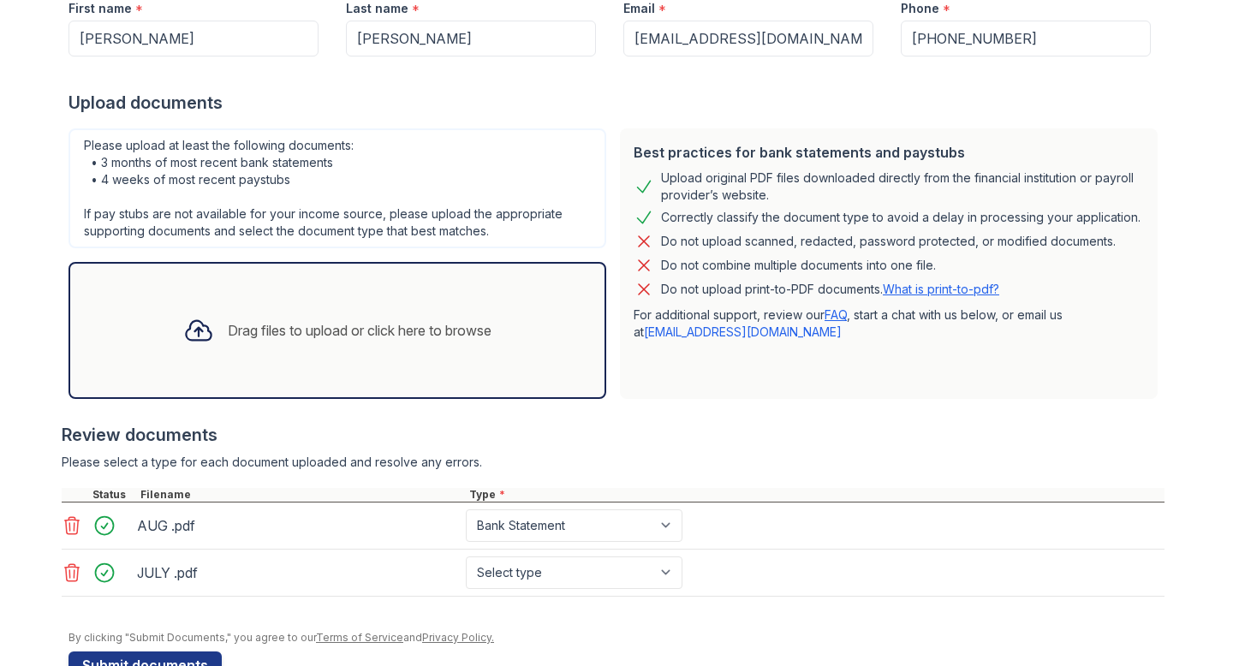
click at [399, 338] on div "Drag files to upload or click here to browse" at bounding box center [360, 330] width 264 height 21
click at [456, 278] on div "Drag files to upload or click here to browse" at bounding box center [338, 330] width 538 height 137
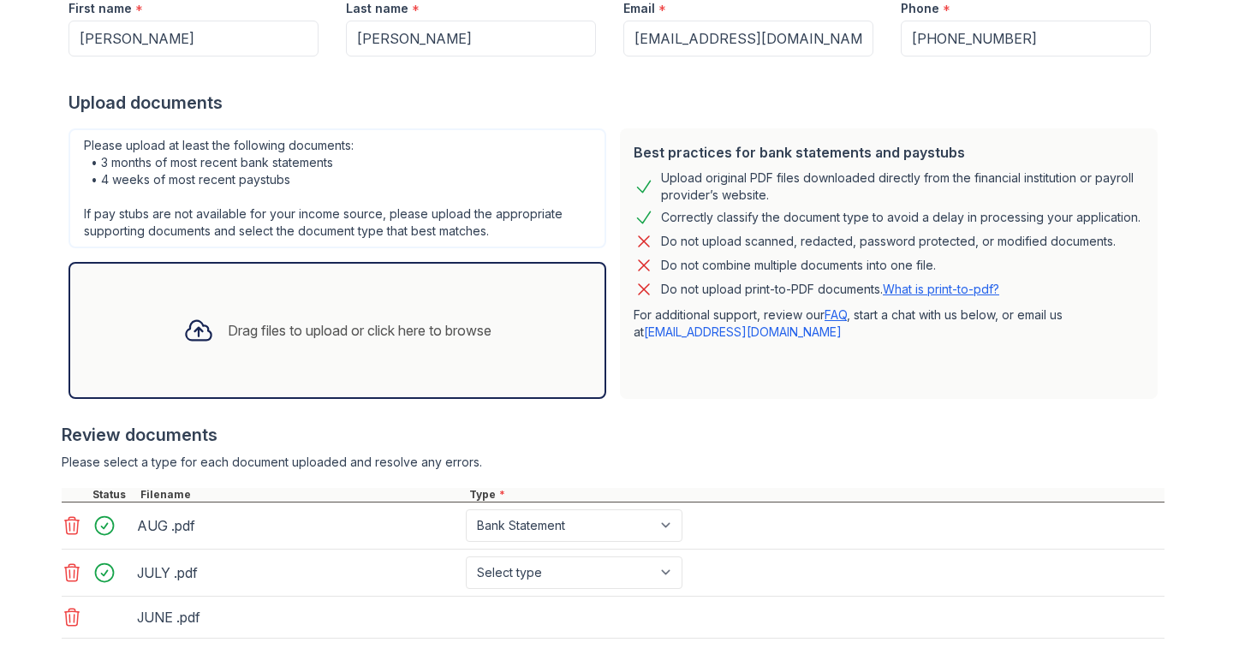
scroll to position [396, 0]
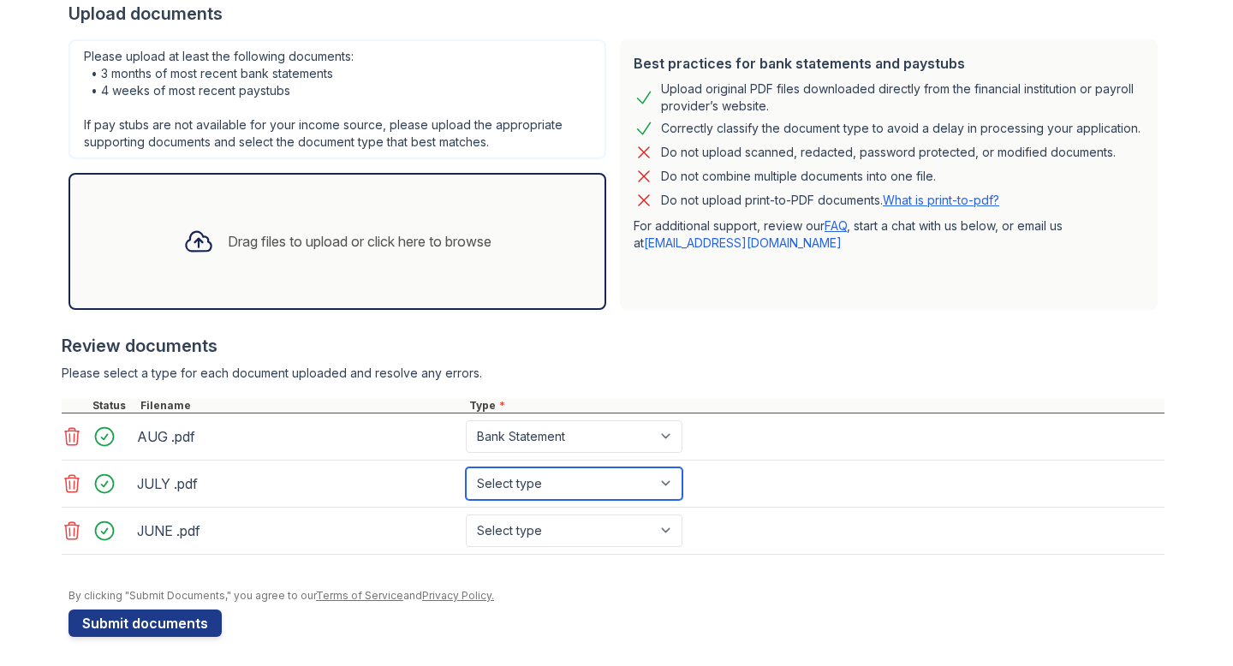
click at [593, 489] on select "Select type Paystub Bank Statement Offer Letter Tax Documents Benefit Award Let…" at bounding box center [574, 484] width 217 height 33
select select "bank_statement"
click at [466, 468] on select "Select type Paystub Bank Statement Offer Letter Tax Documents Benefit Award Let…" at bounding box center [574, 484] width 217 height 33
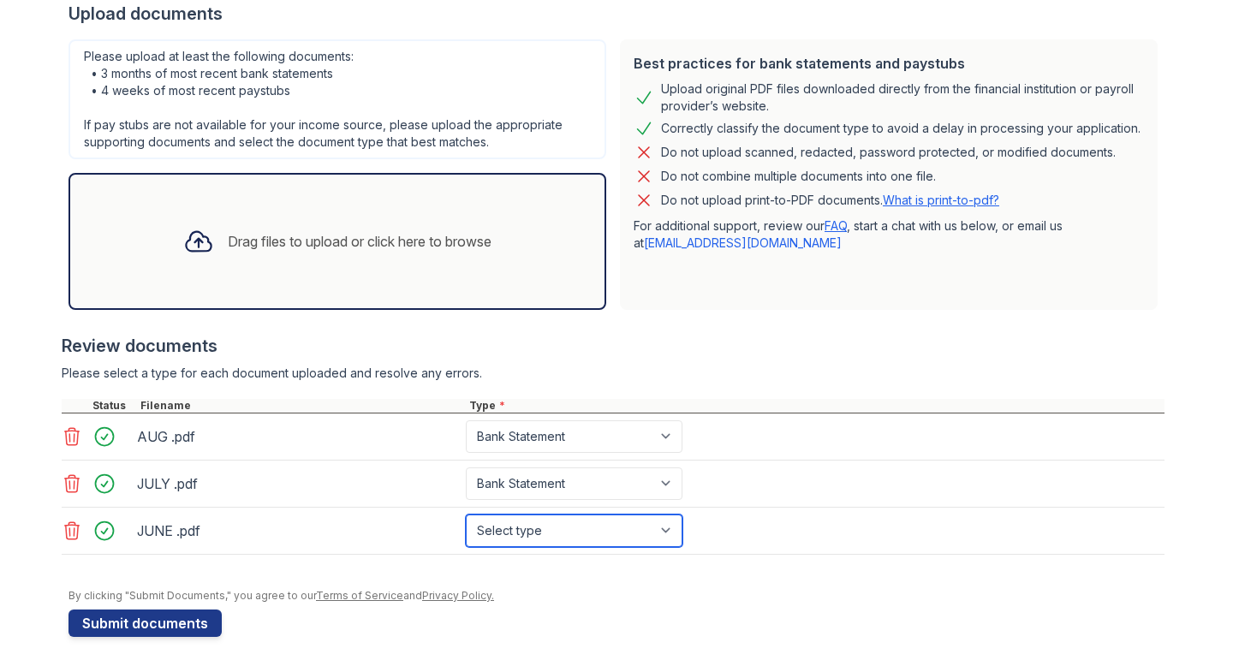
click at [591, 526] on select "Select type Paystub Bank Statement Offer Letter Tax Documents Benefit Award Let…" at bounding box center [574, 531] width 217 height 33
select select "bank_statement"
click at [466, 515] on select "Select type Paystub Bank Statement Offer Letter Tax Documents Benefit Award Let…" at bounding box center [574, 531] width 217 height 33
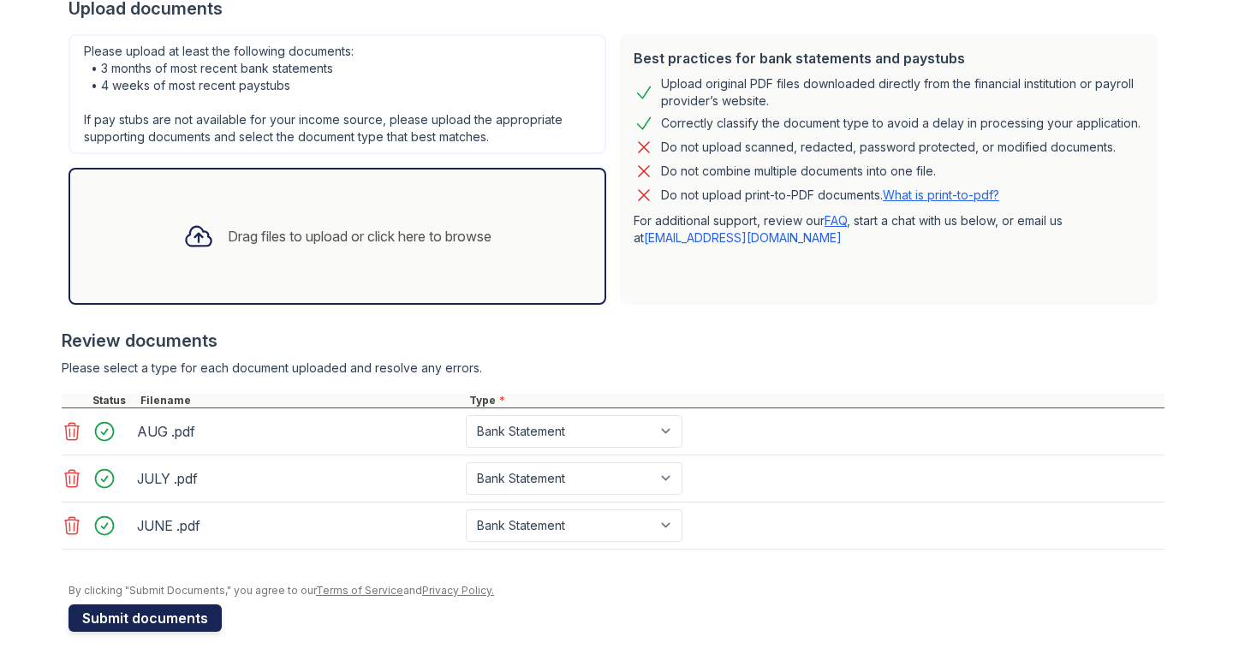
click at [153, 625] on button "Submit documents" at bounding box center [145, 618] width 153 height 27
